Goal: Information Seeking & Learning: Compare options

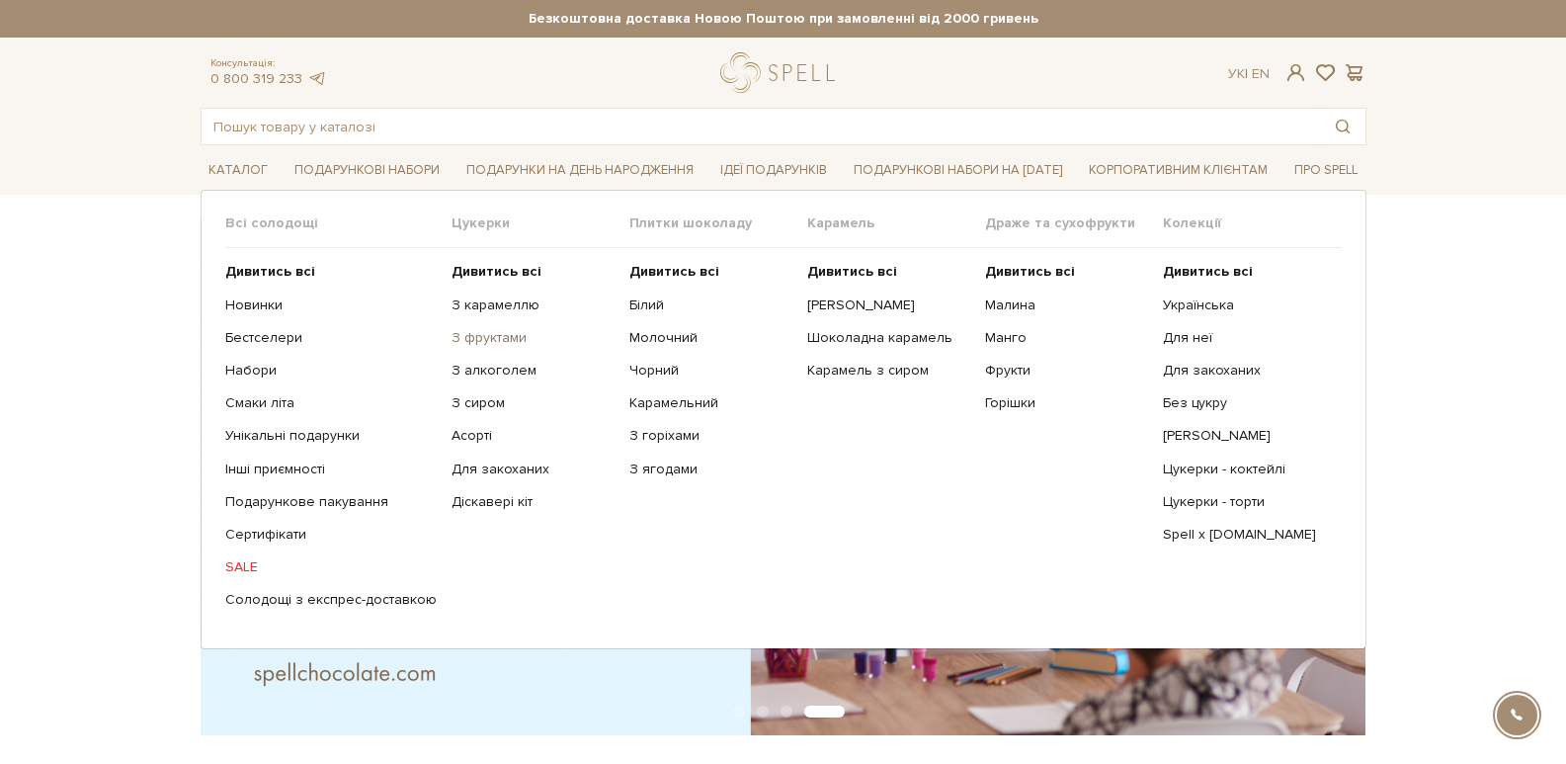
click at [487, 338] on link "З фруктами" at bounding box center [533, 338] width 163 height 18
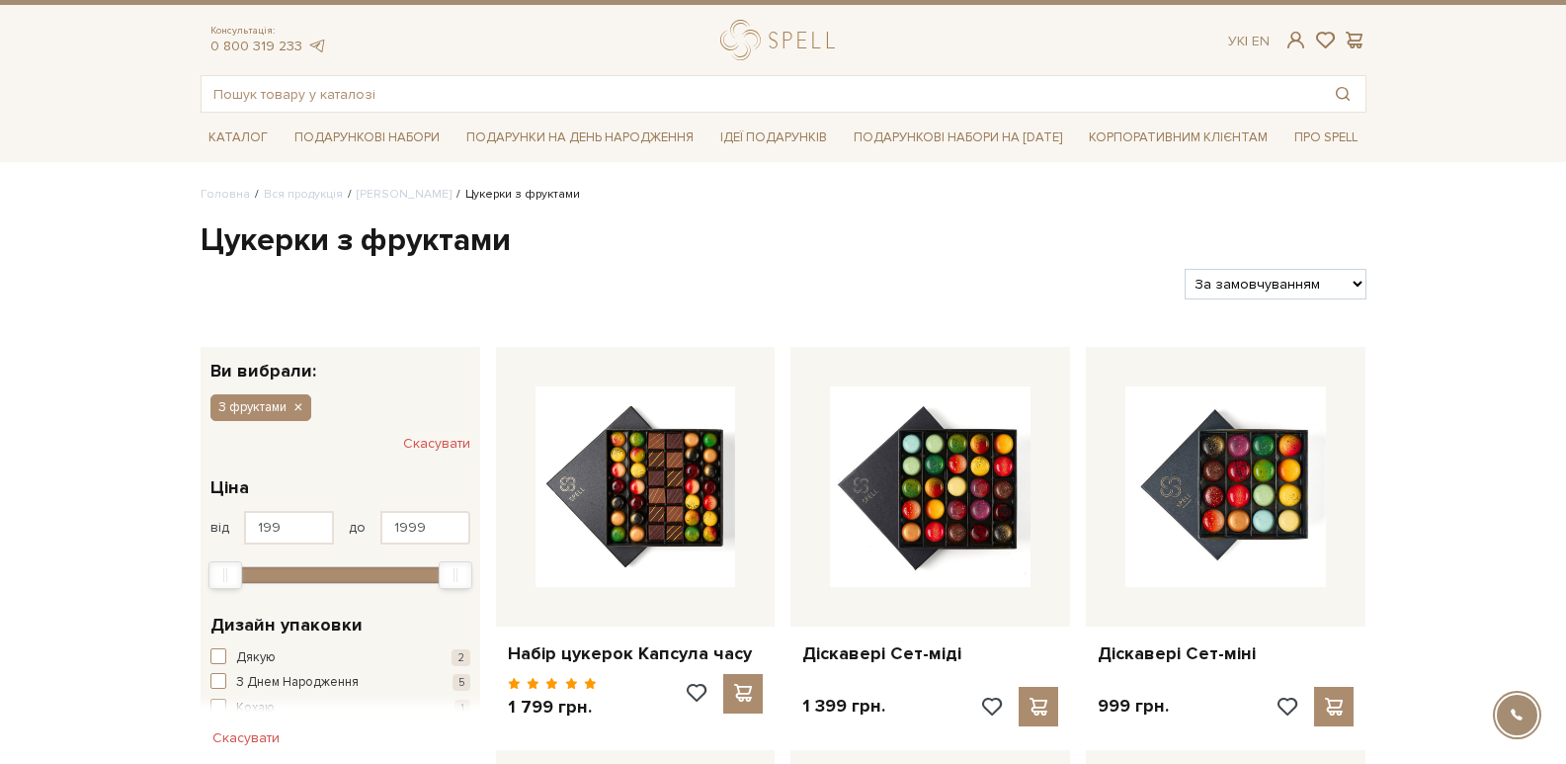
scroll to position [74, 0]
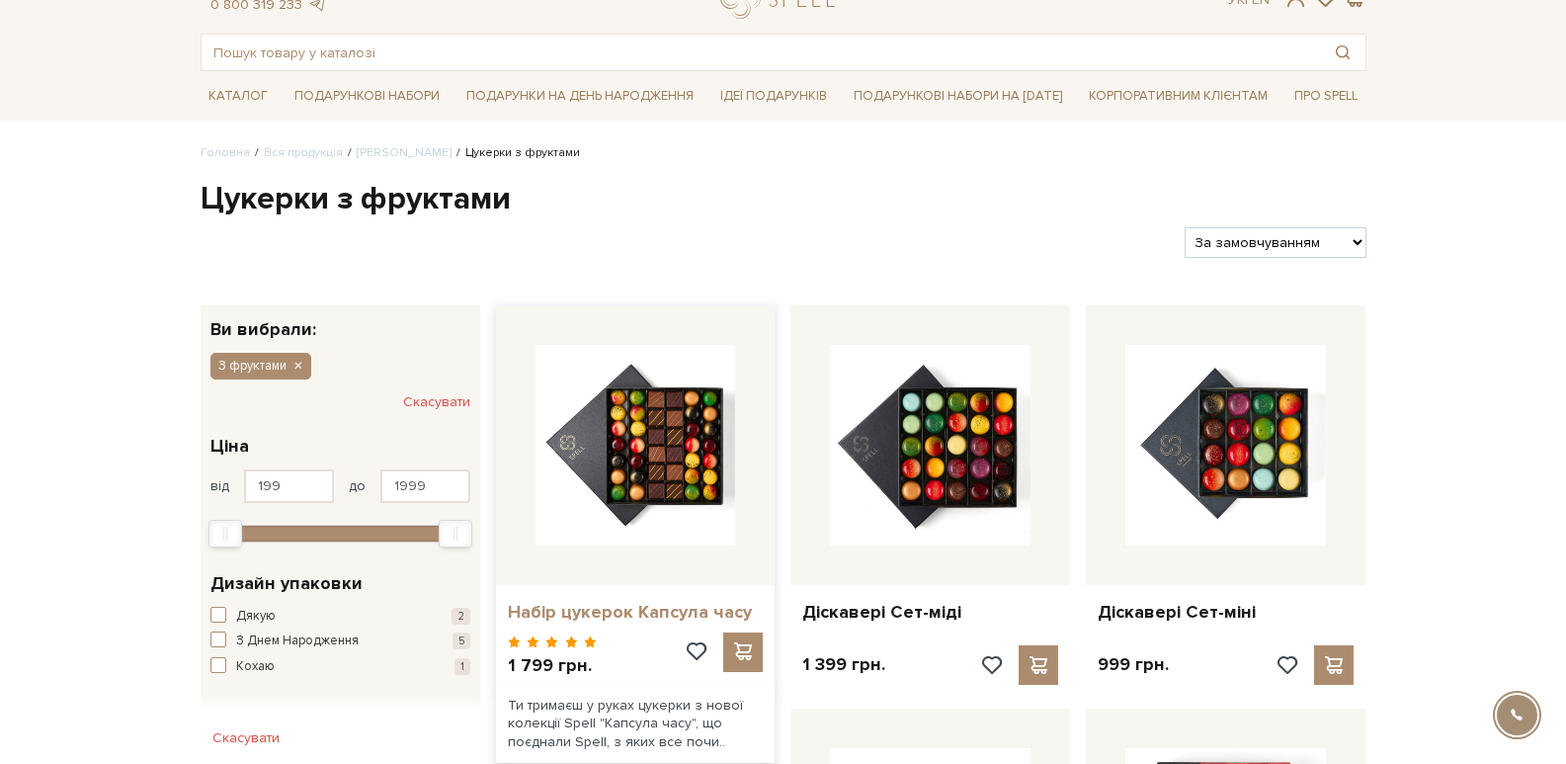
click at [615, 609] on link "Набір цукерок Капсула часу" at bounding box center [636, 612] width 256 height 23
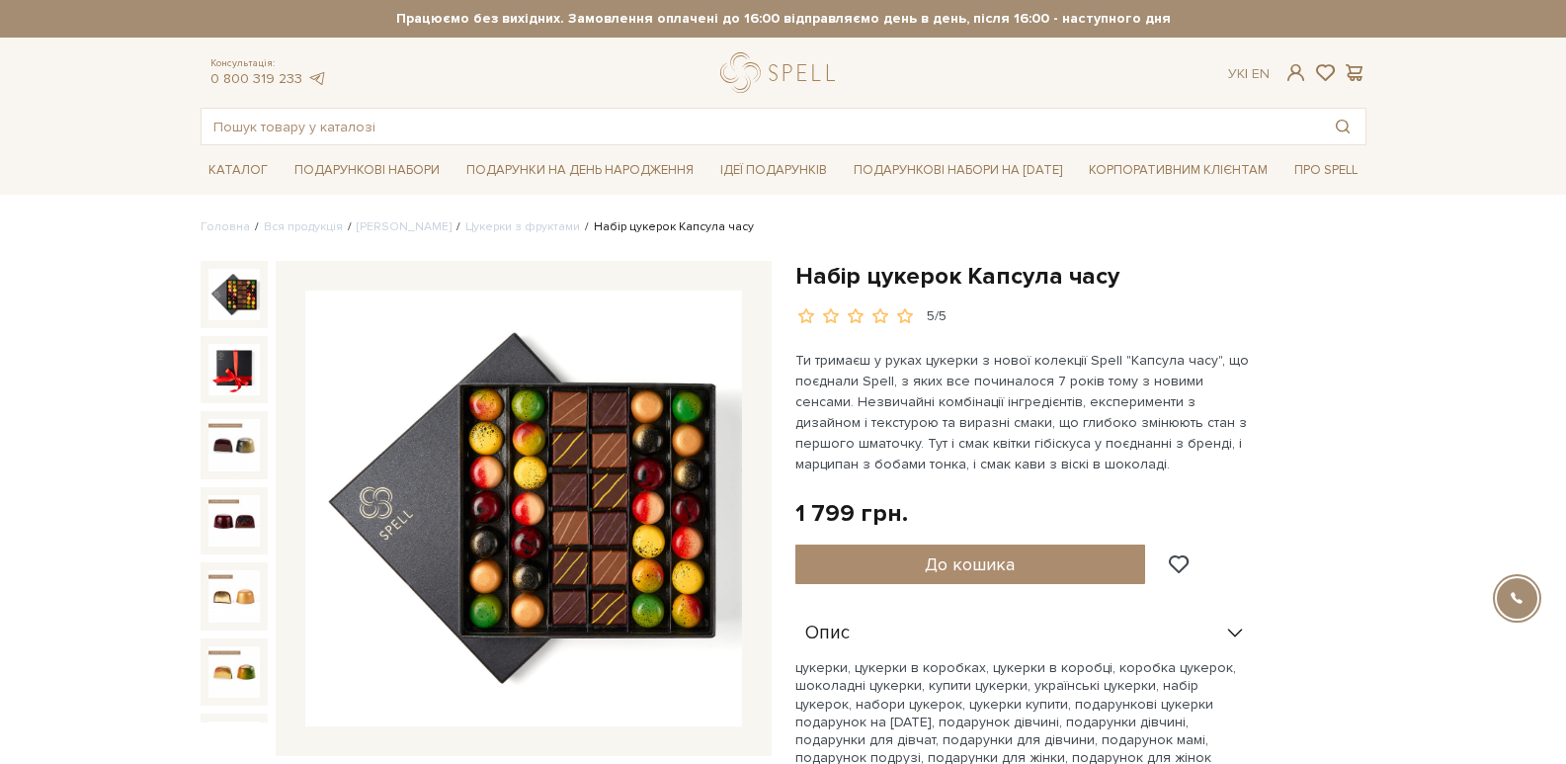
click at [1012, 278] on h1 "Набір цукерок Капсула часу" at bounding box center [1080, 276] width 571 height 31
drag, startPoint x: 832, startPoint y: 274, endPoint x: 1139, endPoint y: 271, distance: 307.3
click at [1139, 271] on h1 "Набір цукерок Капсула часу" at bounding box center [1080, 276] width 571 height 31
drag, startPoint x: 793, startPoint y: 274, endPoint x: 1117, endPoint y: 270, distance: 324.1
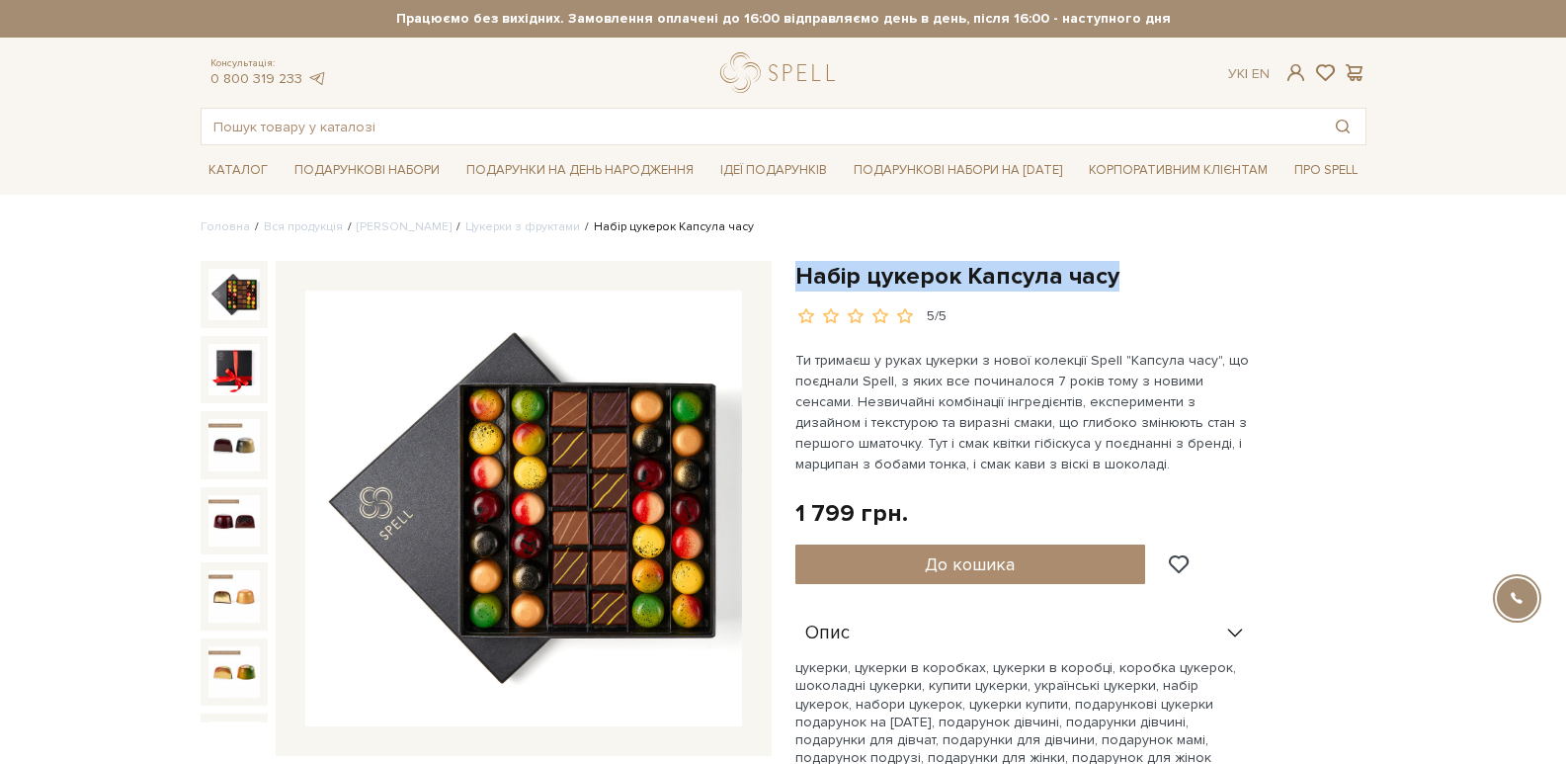
click at [1117, 270] on div "Набір цукерок Капсула часу 5/5 1 799 грн. Оплата частинами: До кошика Опис" at bounding box center [1080, 627] width 595 height 732
copy h1 "Набір цукерок Капсула часу"
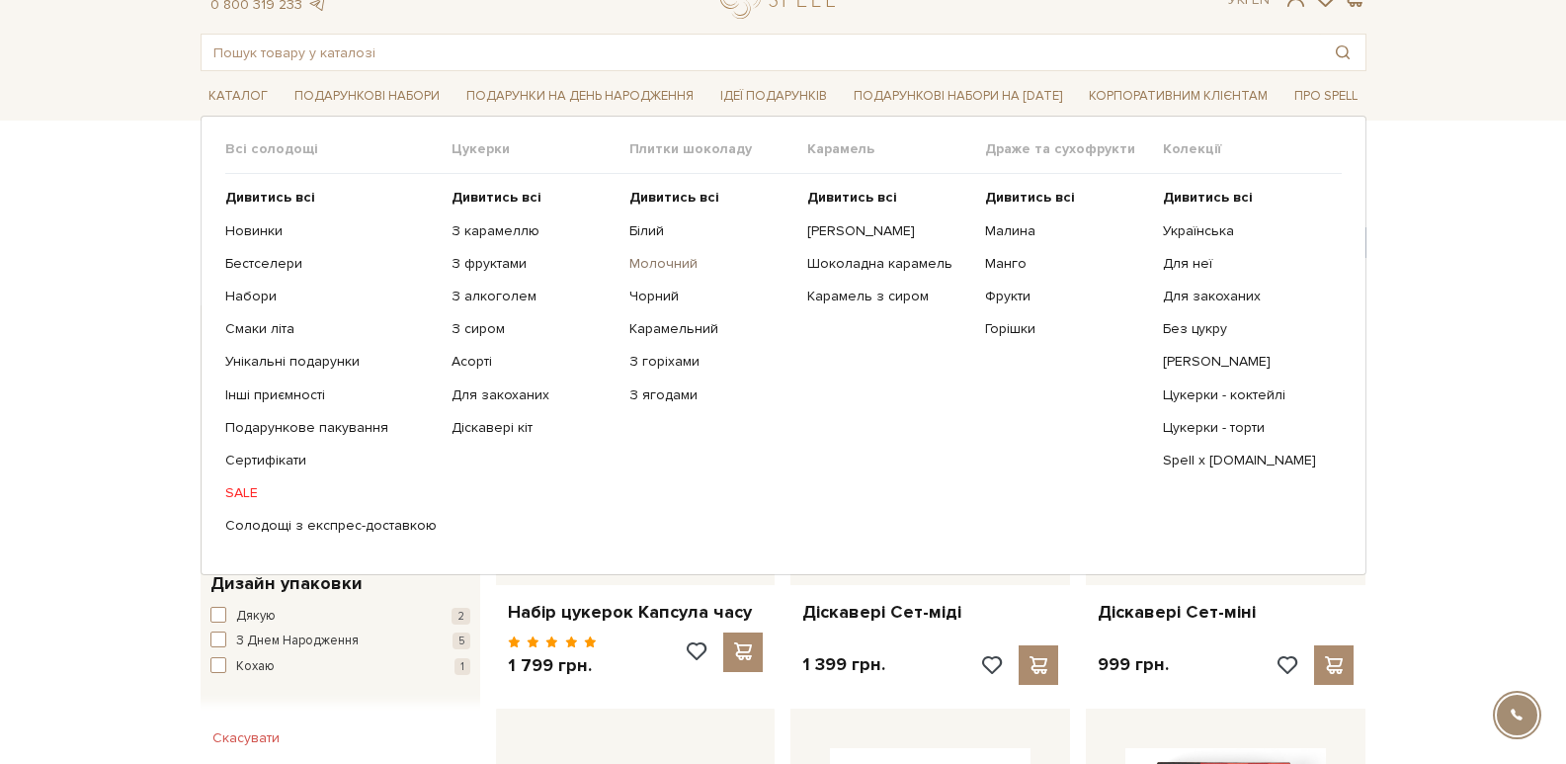
click at [645, 265] on link "Молочний" at bounding box center [710, 264] width 163 height 18
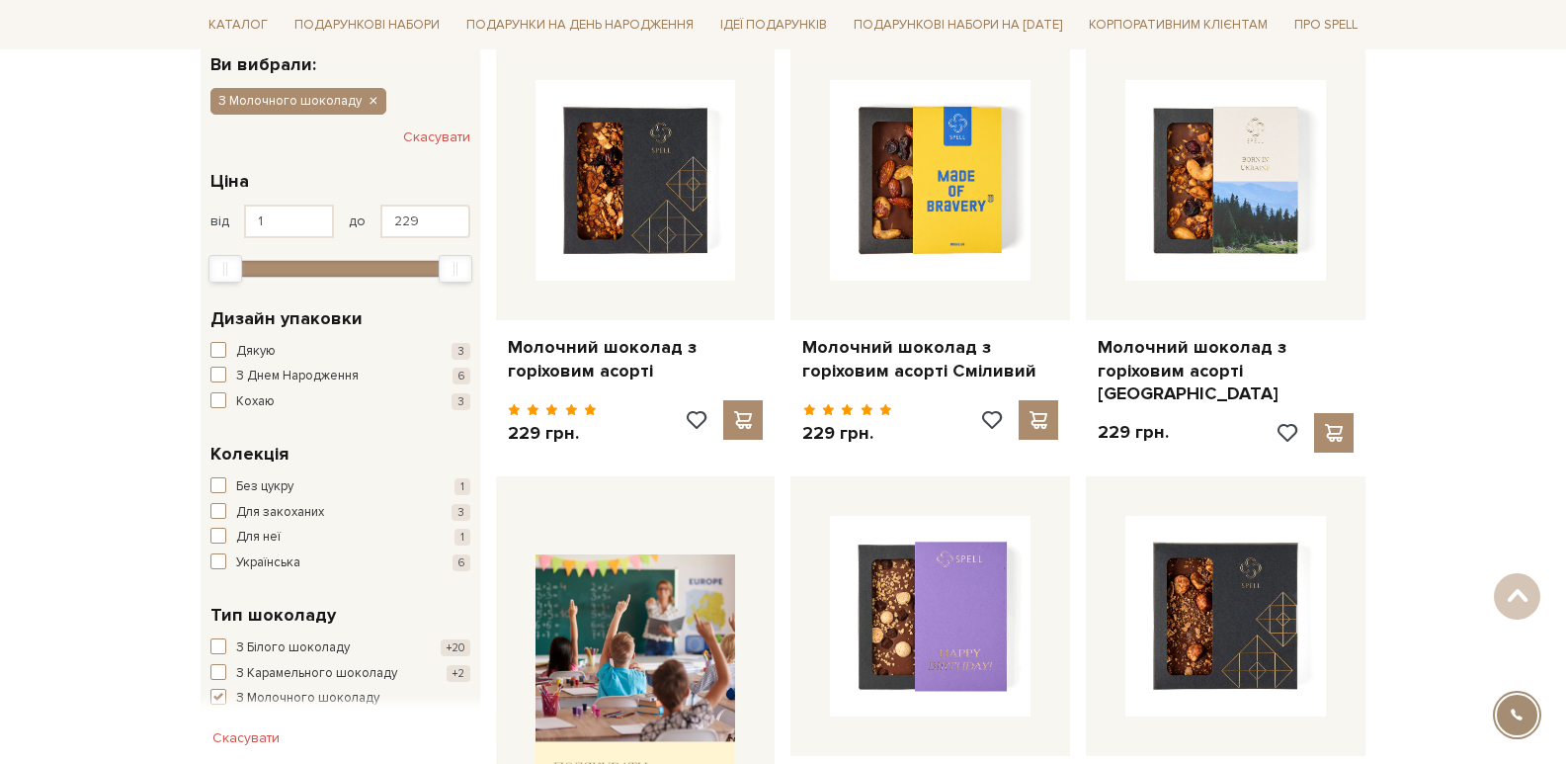
scroll to position [345, 0]
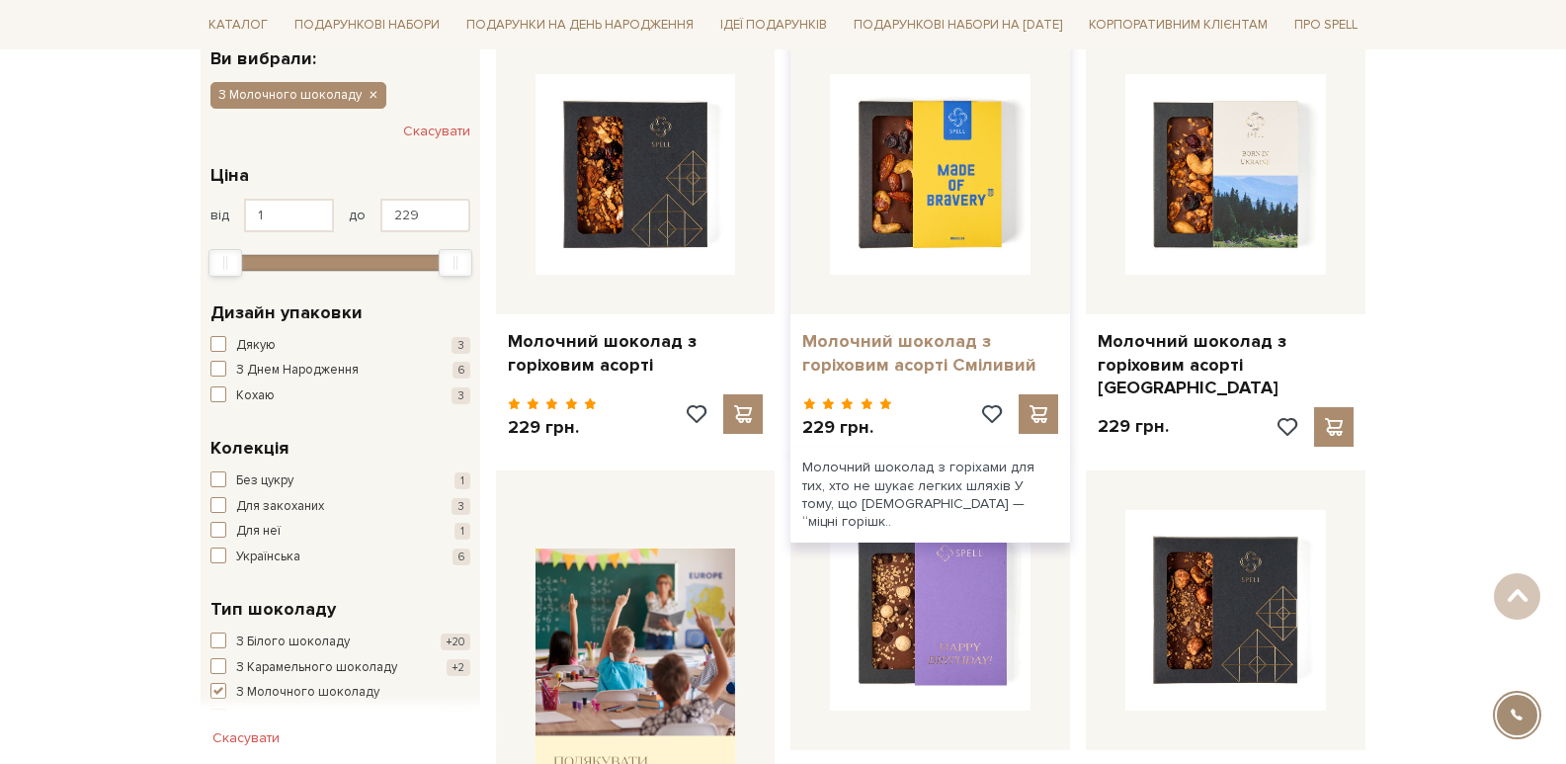
click at [883, 337] on link "Молочний шоколад з горіховим асорті Сміливий" at bounding box center [930, 353] width 256 height 46
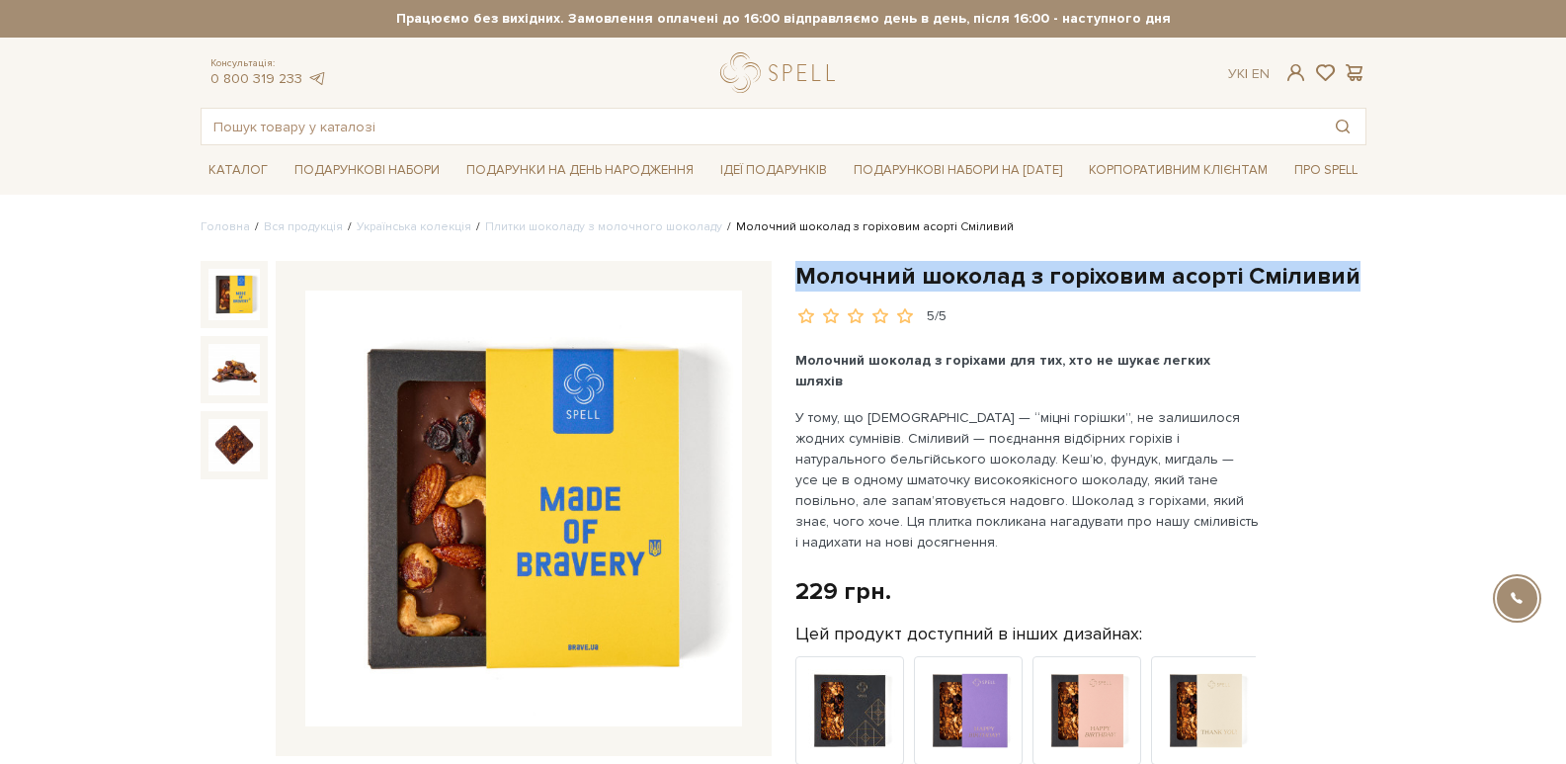
drag, startPoint x: 797, startPoint y: 273, endPoint x: 1379, endPoint y: 287, distance: 582.1
copy h1 "Молочний шоколад з горіховим асорті Сміливий"
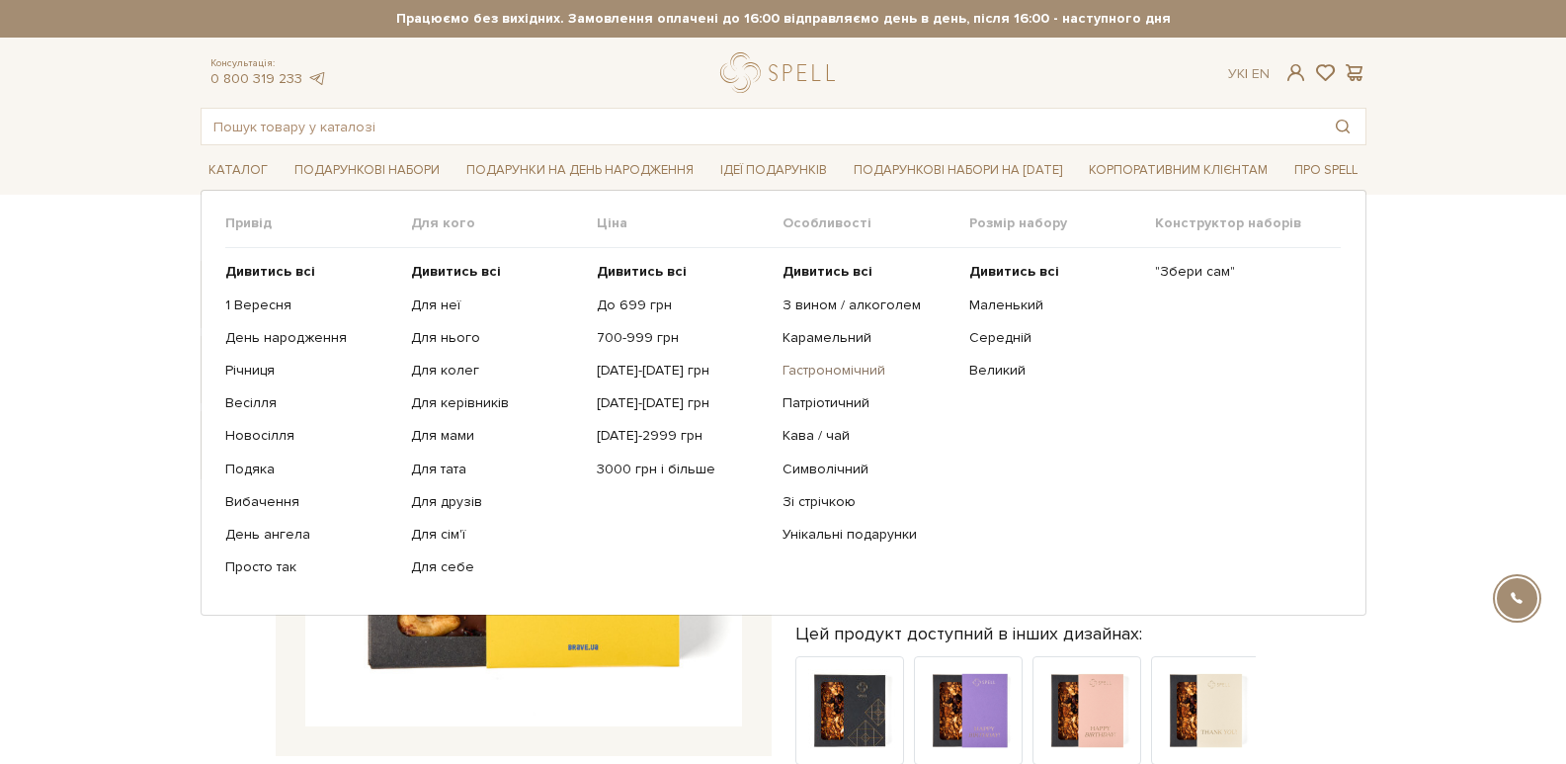
click at [788, 372] on link "Гастрономічний" at bounding box center [868, 371] width 171 height 18
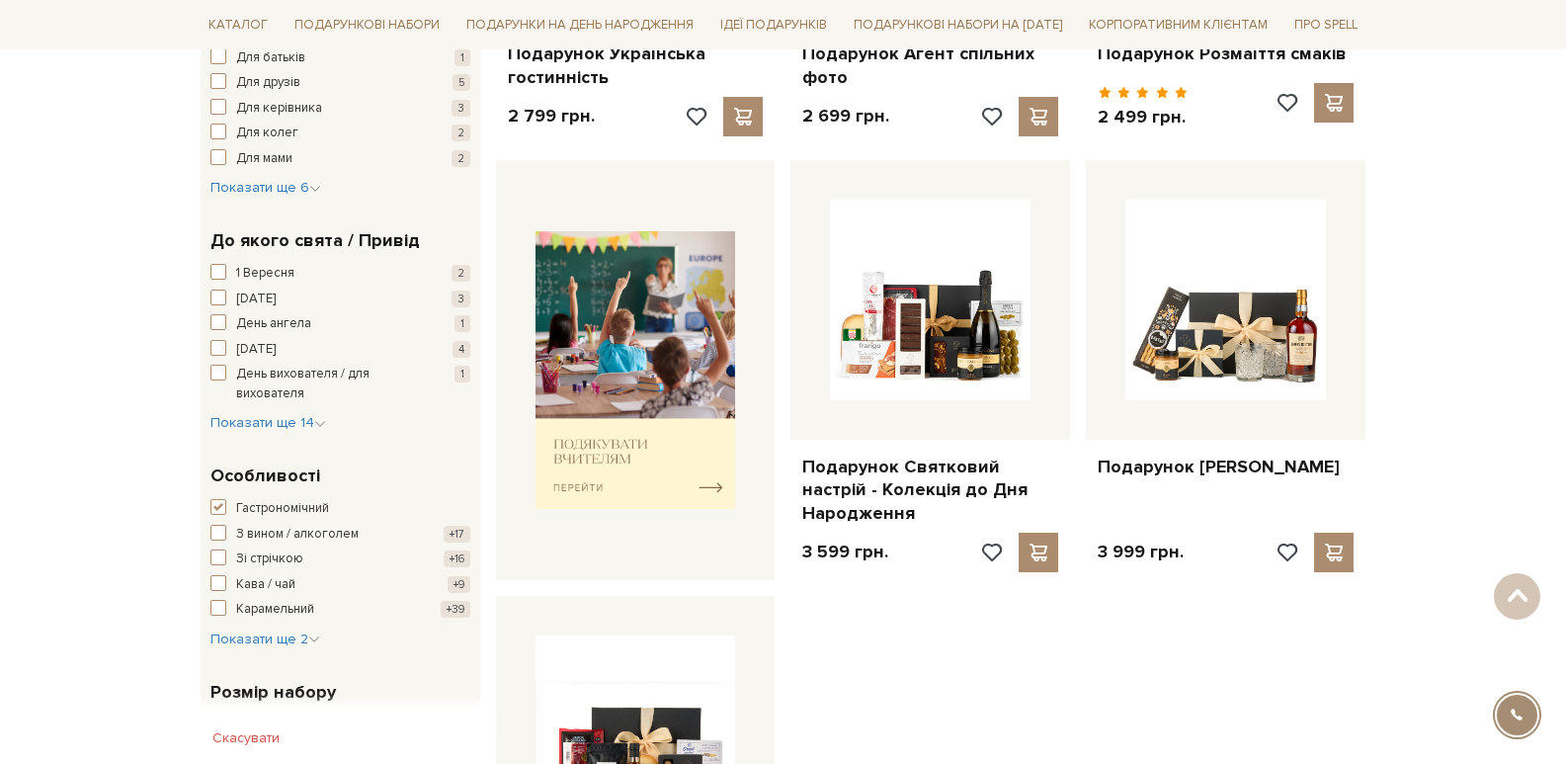
scroll to position [624, 0]
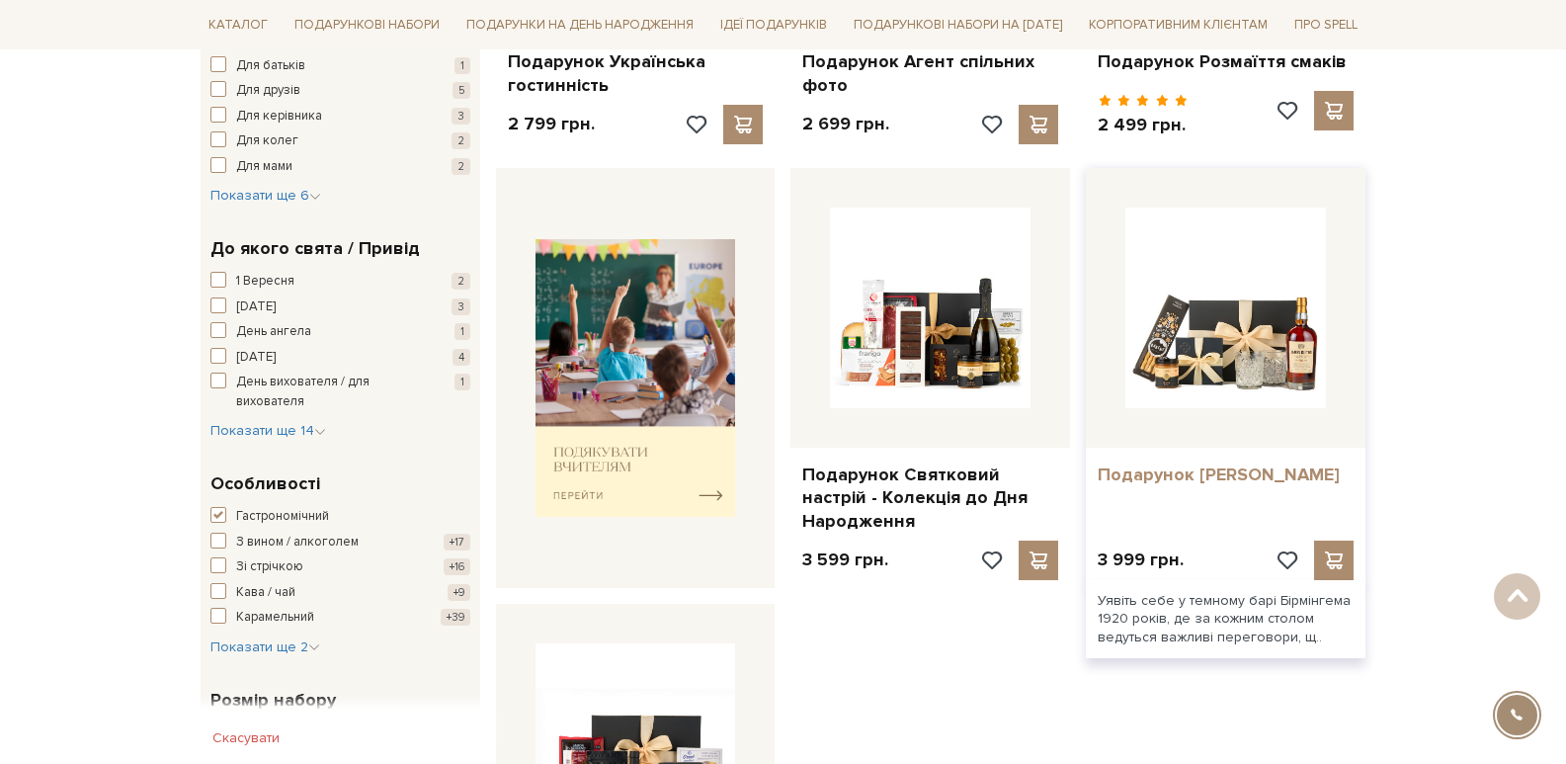
click at [1159, 472] on link "Подарунок [PERSON_NAME]" at bounding box center [1226, 474] width 256 height 23
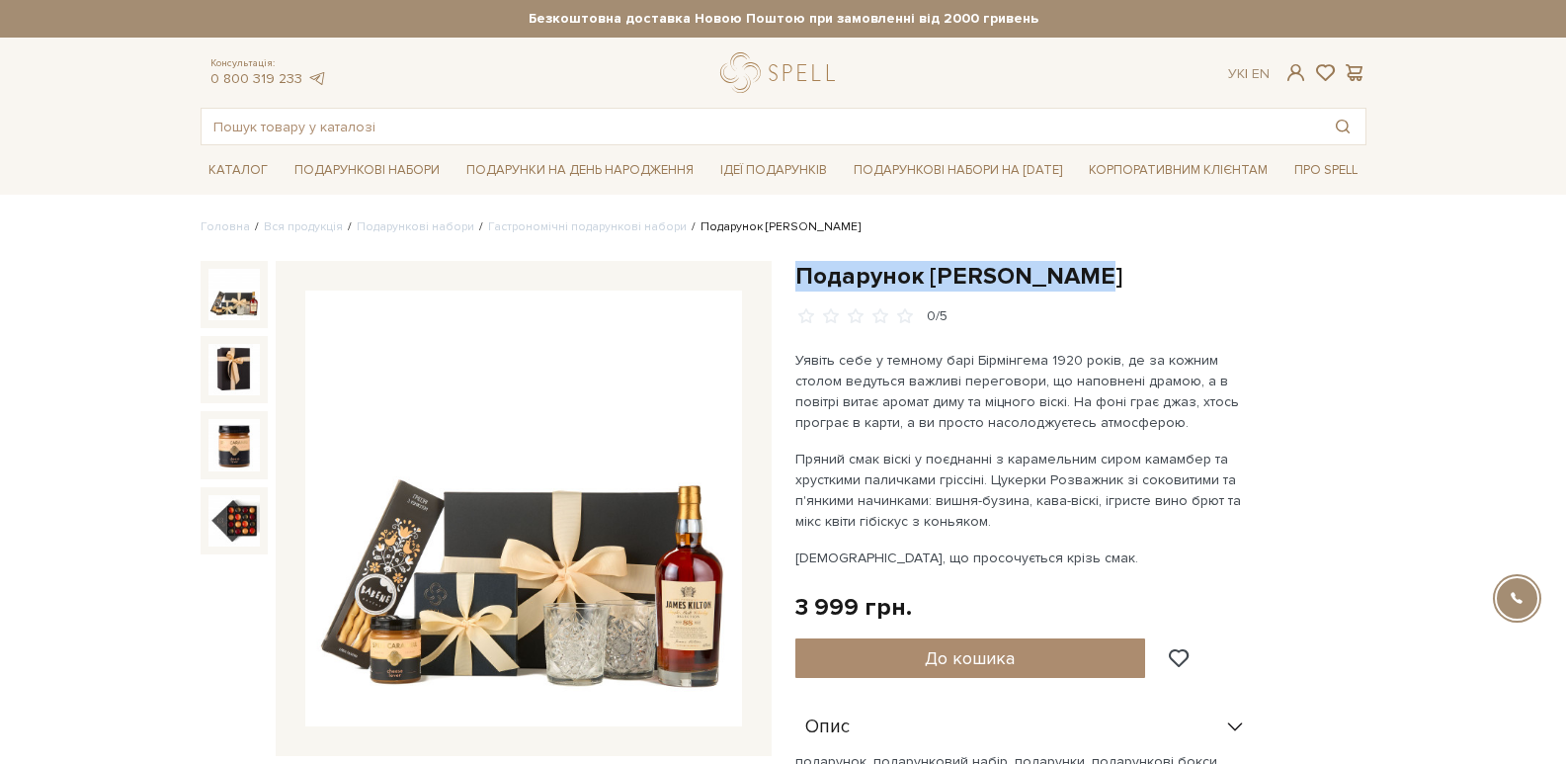
drag, startPoint x: 798, startPoint y: 275, endPoint x: 1110, endPoint y: 273, distance: 311.2
click at [1110, 273] on h1 "Подарунок [PERSON_NAME]" at bounding box center [1080, 276] width 571 height 31
copy h1 "Подарунок [PERSON_NAME]"
